Goal: Information Seeking & Learning: Learn about a topic

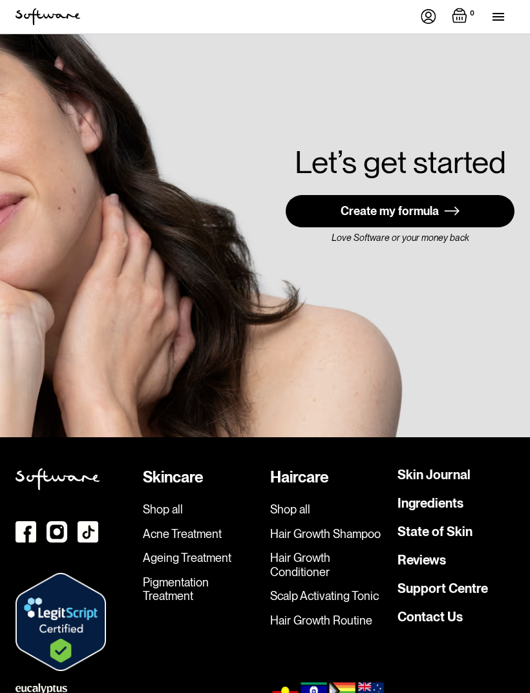
scroll to position [4131, 0]
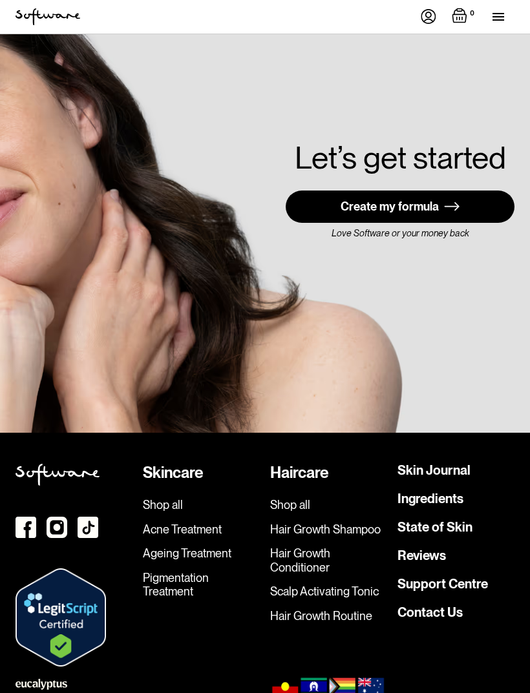
click at [167, 571] on link "Pigmentation Treatment" at bounding box center [201, 585] width 117 height 28
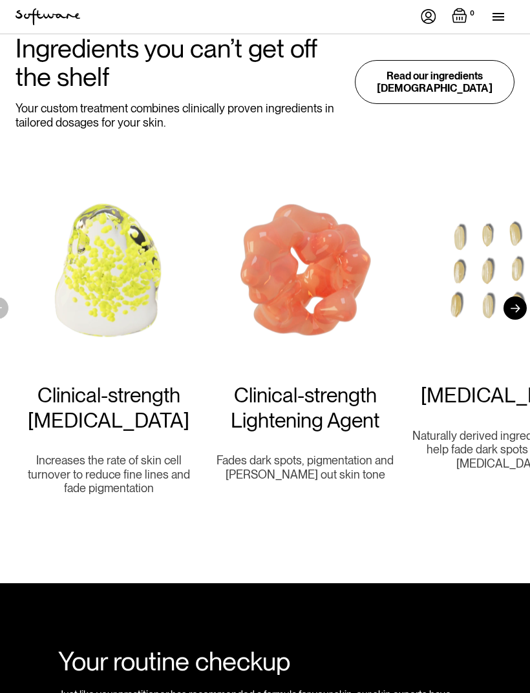
scroll to position [1347, 0]
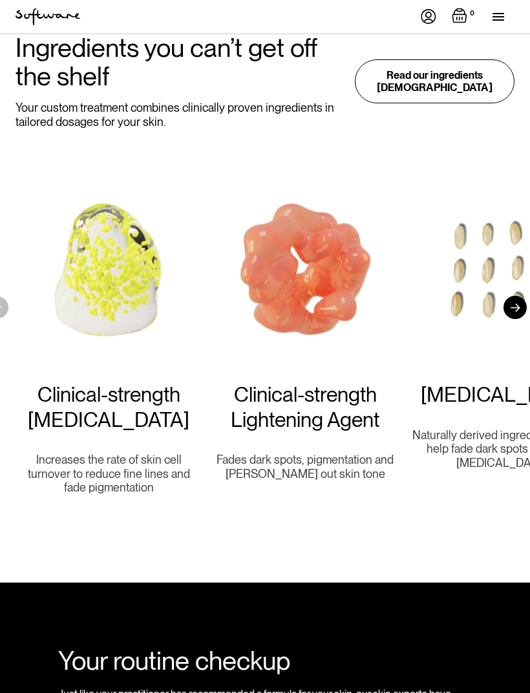
click at [513, 296] on div at bounding box center [514, 307] width 23 height 23
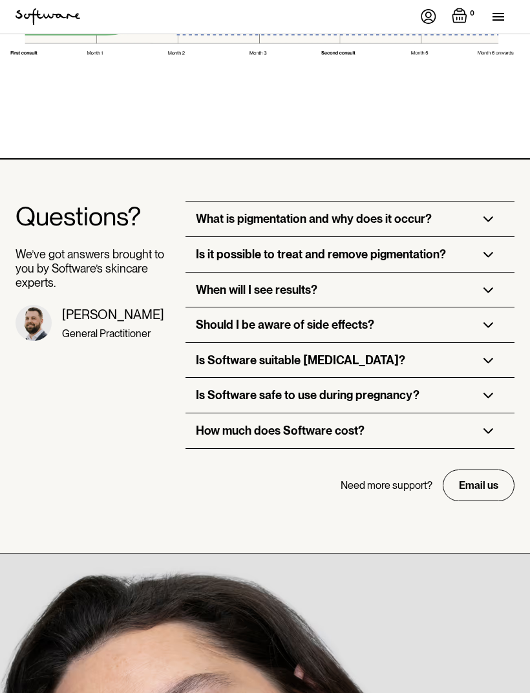
scroll to position [4500, 0]
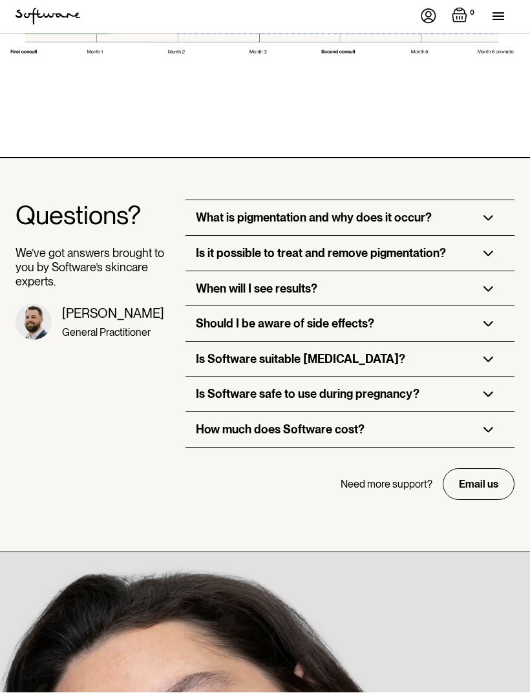
click at [488, 428] on img at bounding box center [488, 431] width 10 height 6
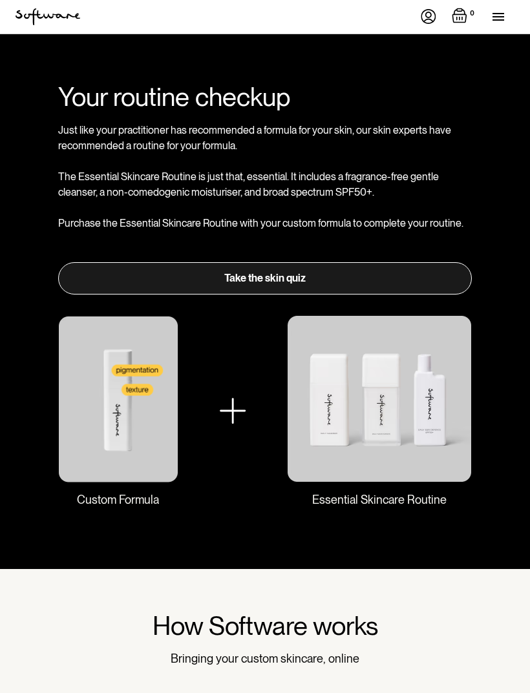
scroll to position [1911, 0]
click at [440, 412] on img at bounding box center [379, 399] width 185 height 167
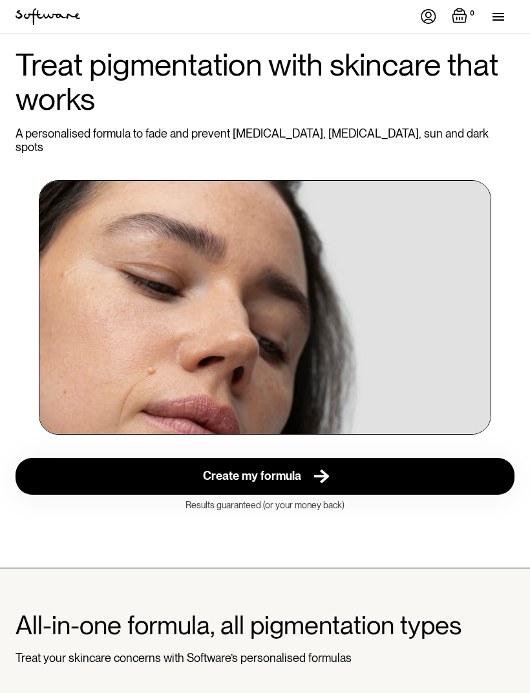
scroll to position [0, 0]
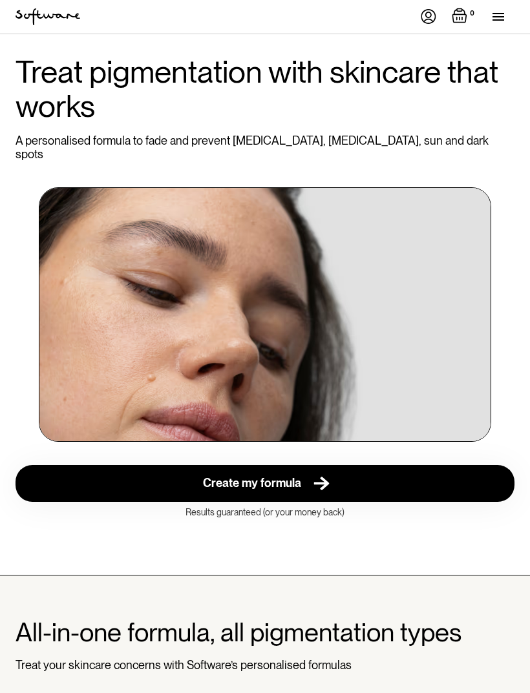
click at [46, 16] on img "home" at bounding box center [47, 16] width 65 height 17
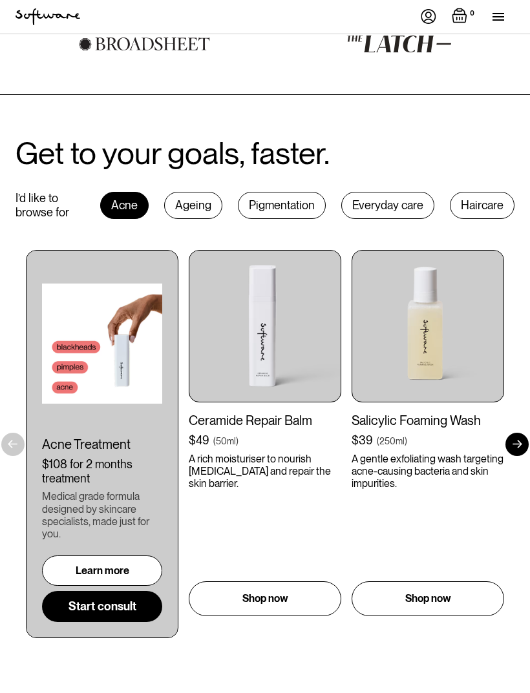
scroll to position [734, 0]
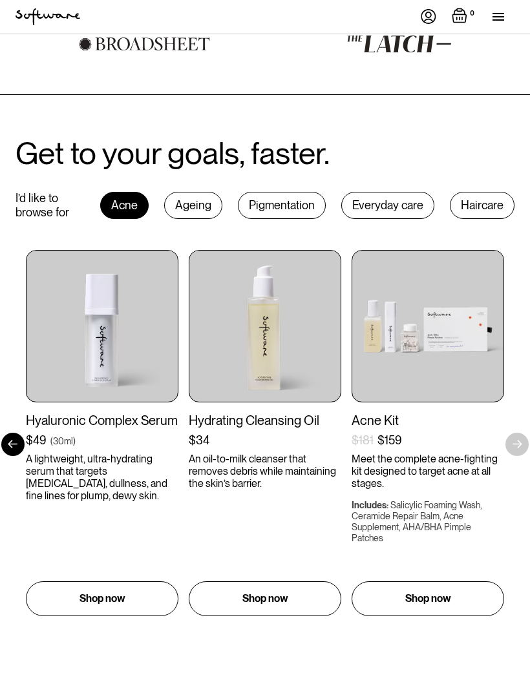
click at [191, 192] on div "Ageing" at bounding box center [193, 205] width 58 height 27
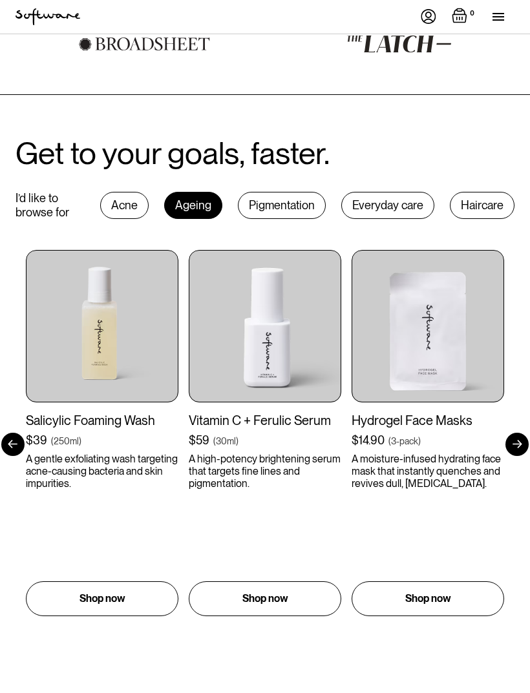
click at [288, 199] on div "Pigmentation" at bounding box center [282, 205] width 88 height 27
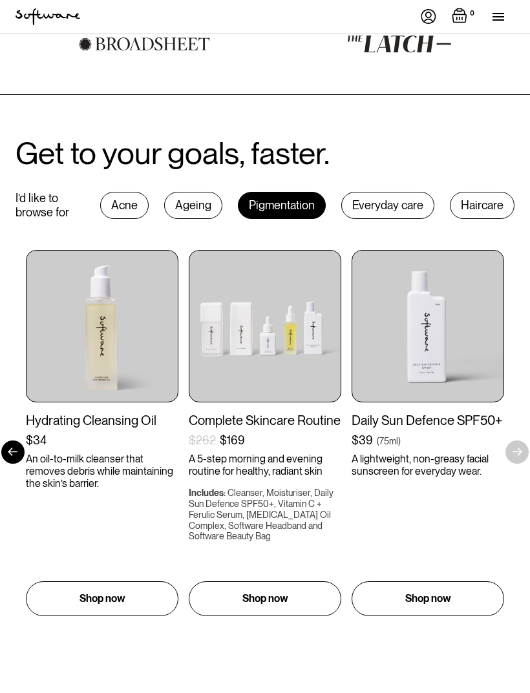
click at [476, 192] on div "Haircare" at bounding box center [481, 205] width 65 height 27
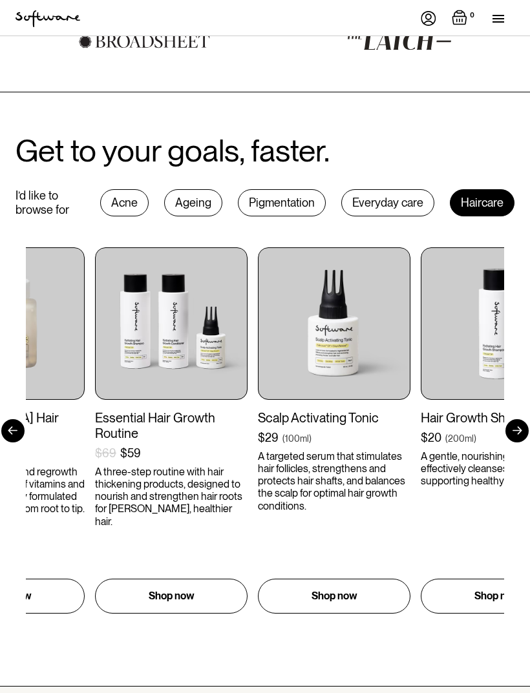
scroll to position [736, 0]
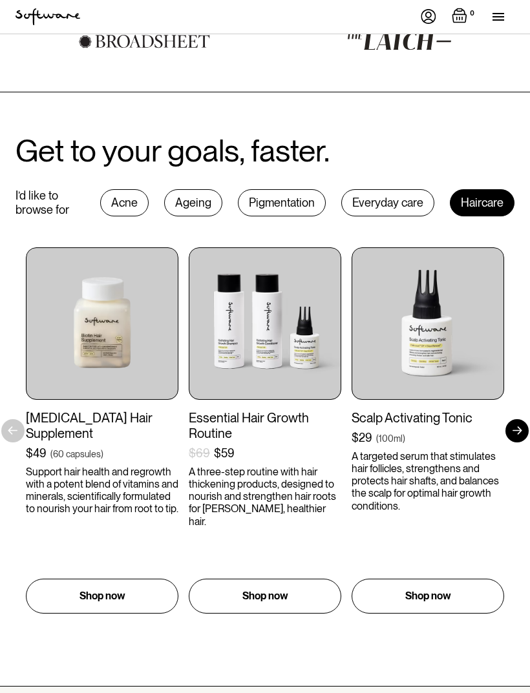
click at [274, 192] on div "Pigmentation" at bounding box center [282, 202] width 88 height 27
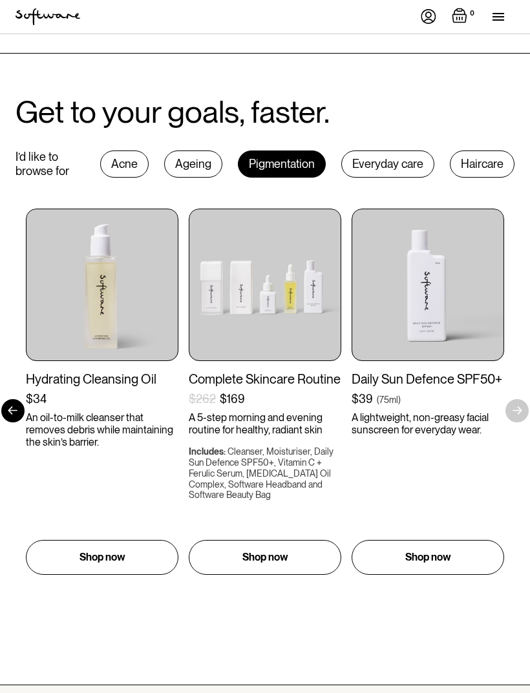
scroll to position [778, 0]
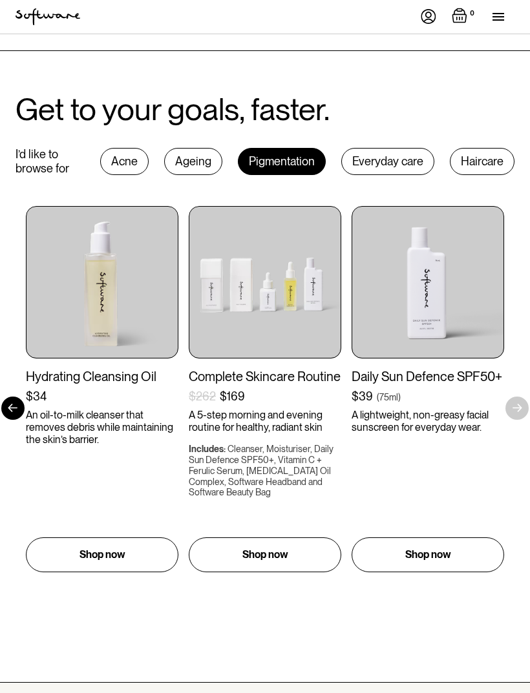
click at [399, 230] on img at bounding box center [427, 282] width 152 height 152
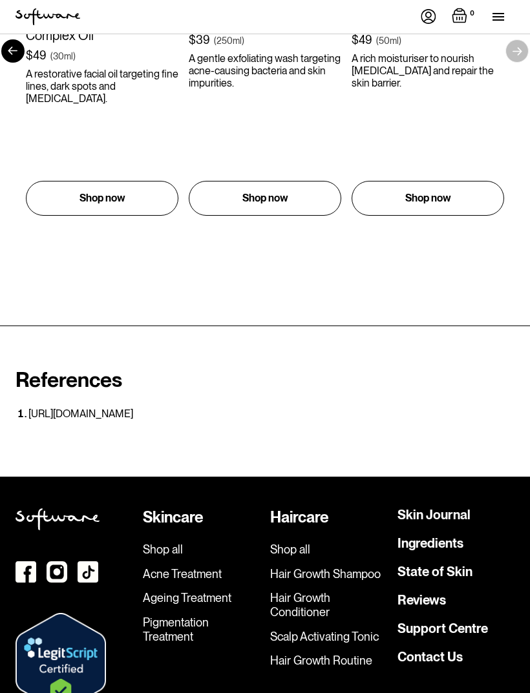
scroll to position [4291, 0]
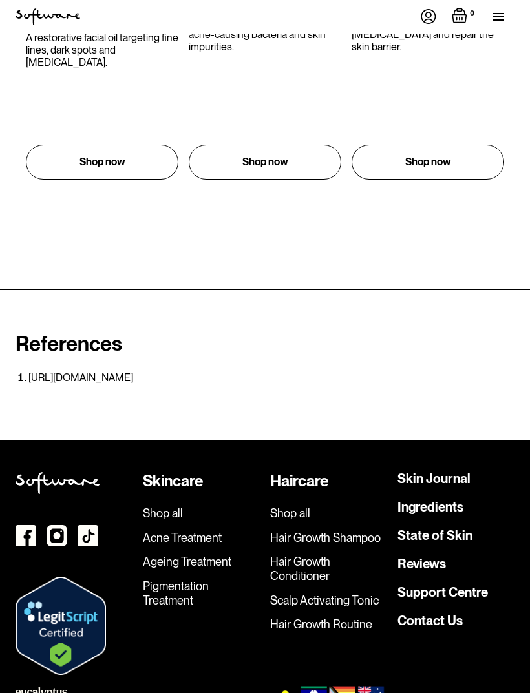
click at [28, 525] on img at bounding box center [25, 535] width 21 height 21
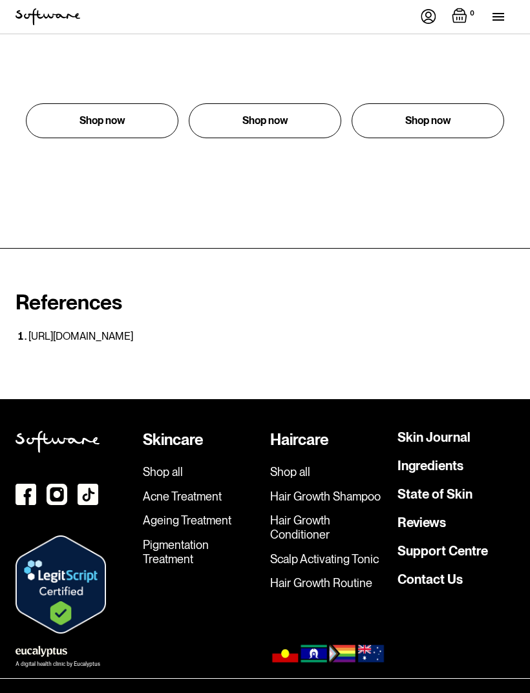
click at [353, 490] on link "Hair Growth Shampoo" at bounding box center [328, 497] width 117 height 14
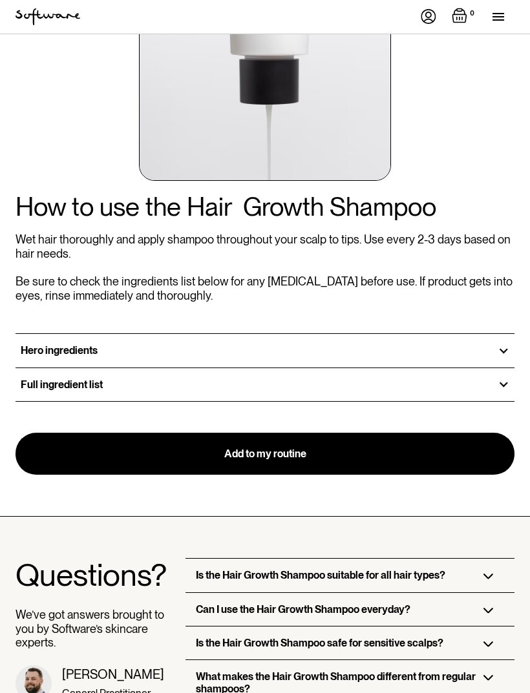
scroll to position [1840, 0]
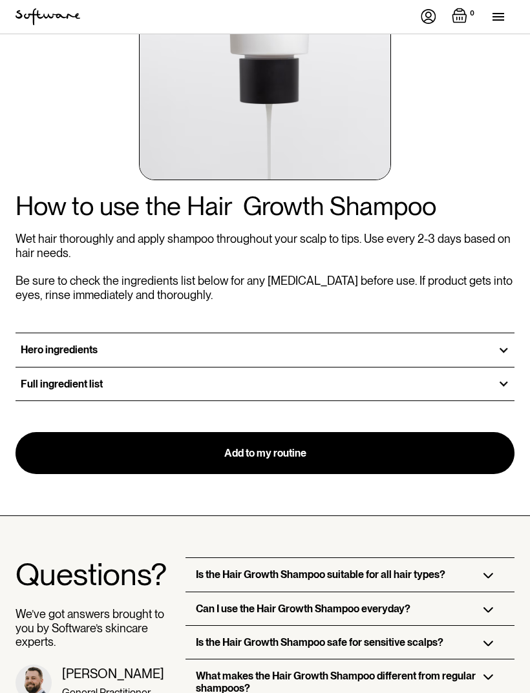
click at [500, 344] on div at bounding box center [503, 350] width 12 height 12
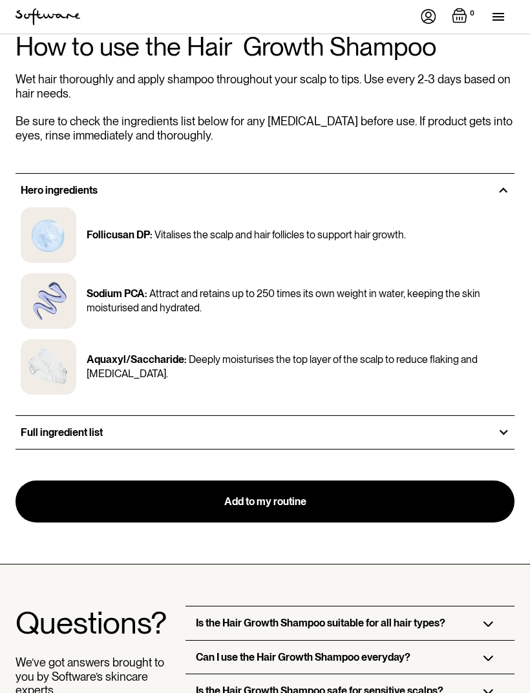
scroll to position [2000, 0]
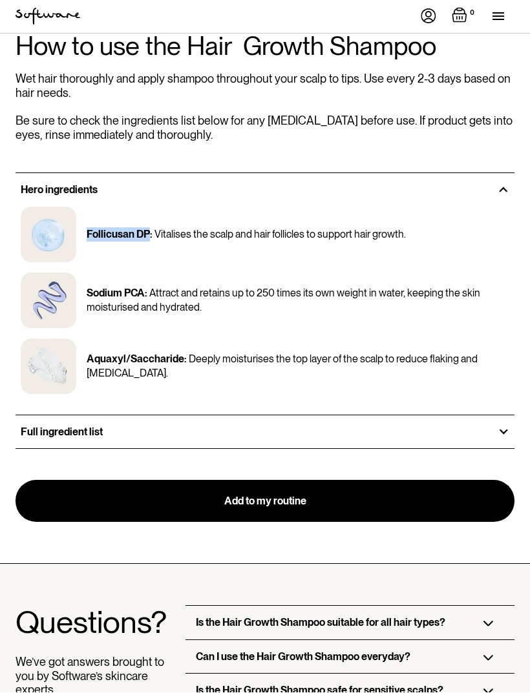
copy p "Follicusan DP"
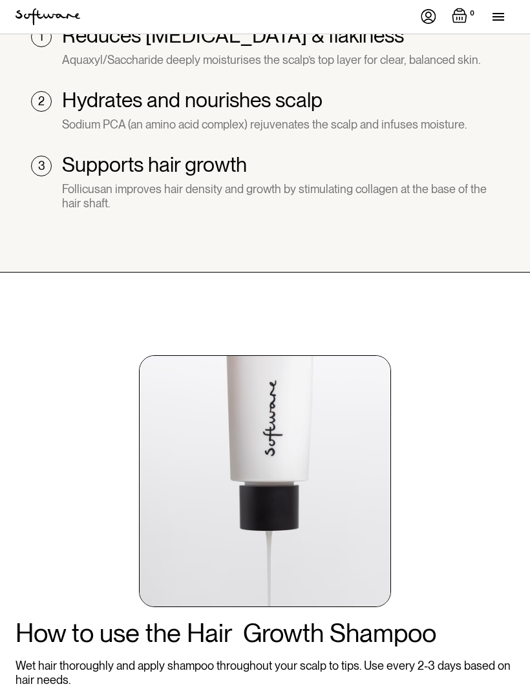
scroll to position [1413, 0]
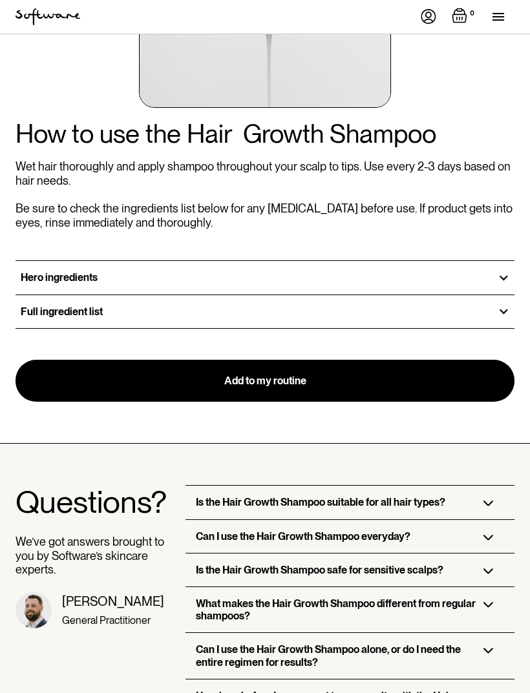
scroll to position [1910, 0]
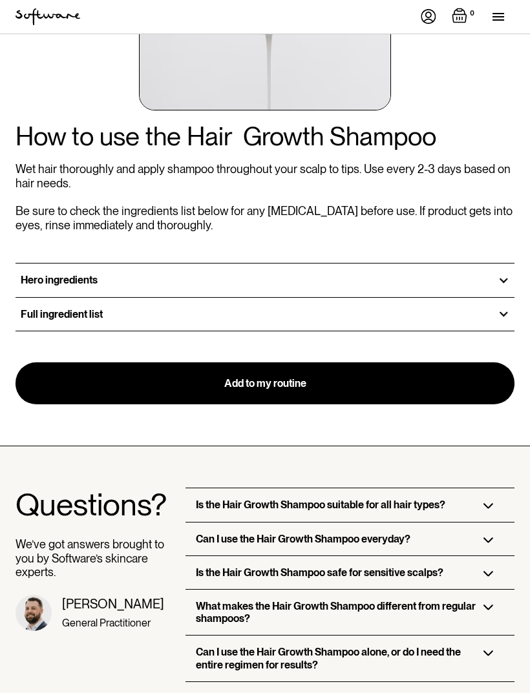
click at [509, 277] on div "Hero ingredients" at bounding box center [264, 279] width 499 height 33
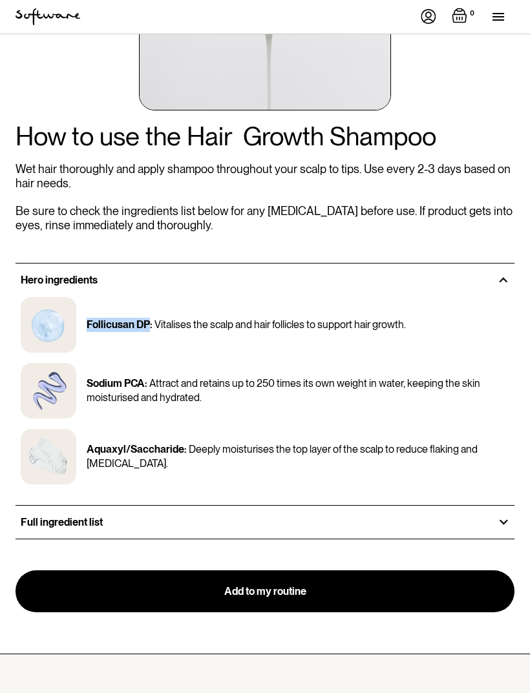
copy p "Follicusan DP"
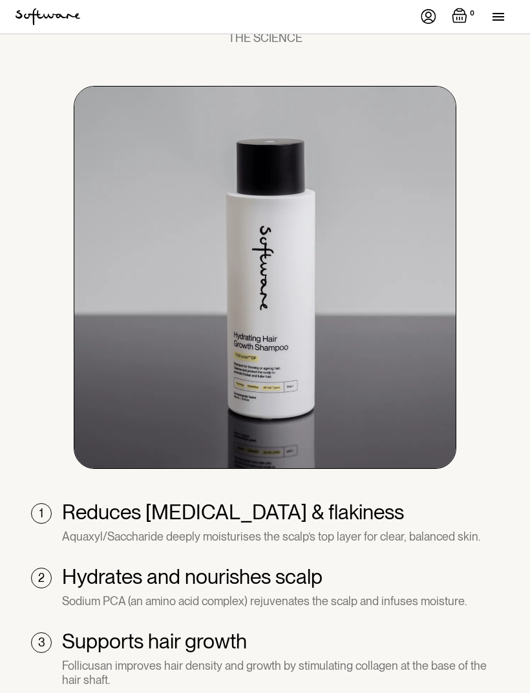
scroll to position [936, 0]
